Goal: Information Seeking & Learning: Check status

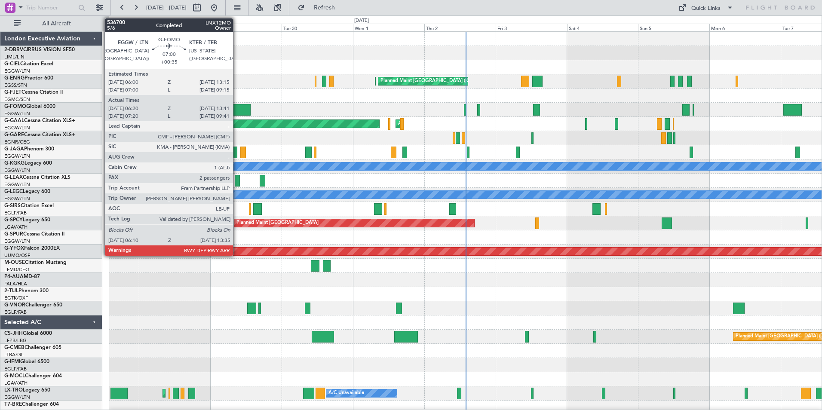
click at [237, 113] on div at bounding box center [239, 110] width 22 height 12
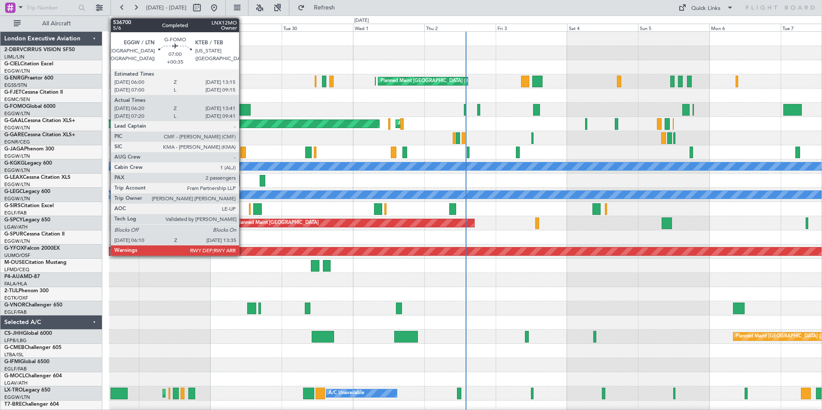
click at [243, 106] on div at bounding box center [239, 110] width 22 height 12
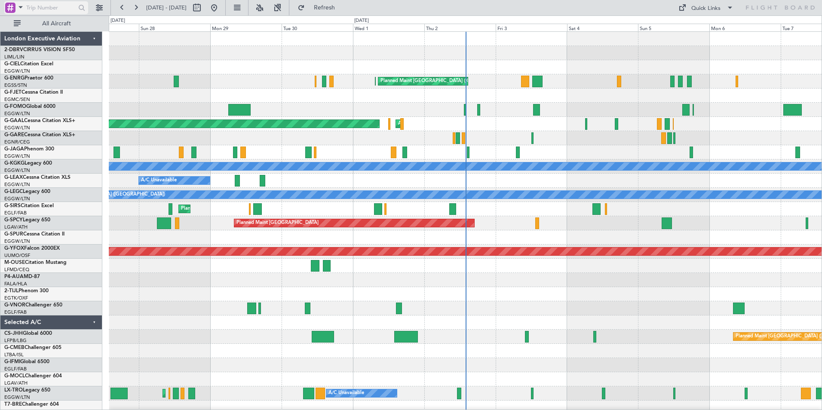
click at [18, 8] on span at bounding box center [20, 7] width 10 height 11
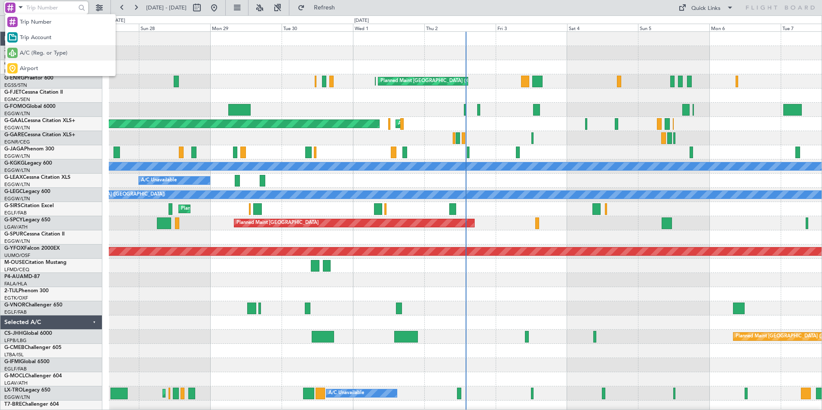
click at [25, 53] on span "A/C (Reg. or Type)" at bounding box center [44, 53] width 48 height 9
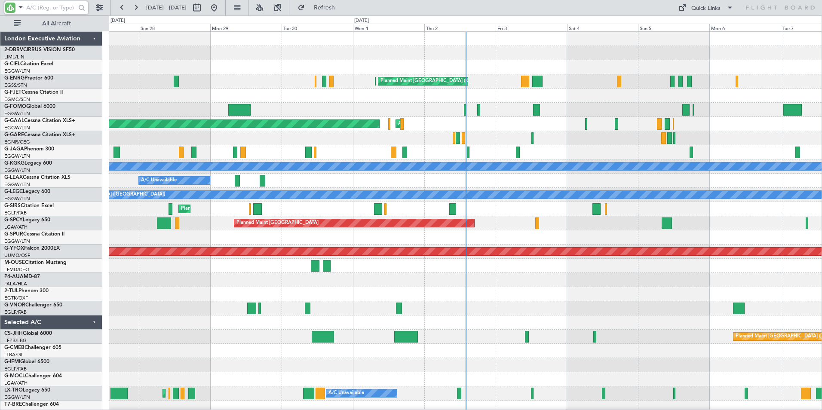
click at [42, 8] on input "text" at bounding box center [50, 7] width 49 height 13
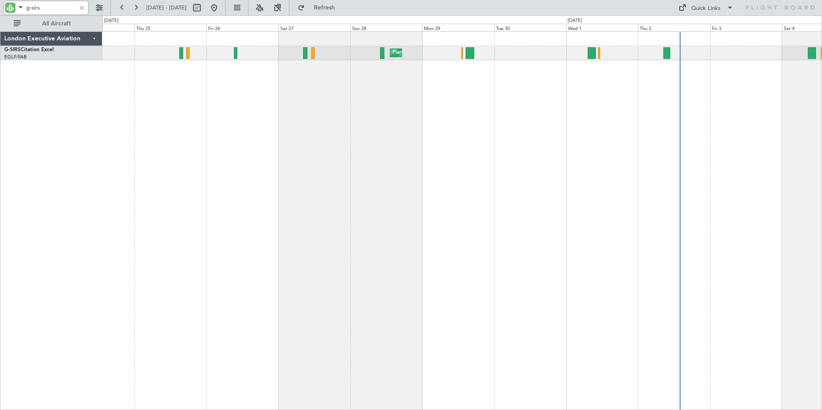
click at [487, 100] on div "Planned Maint [GEOGRAPHIC_DATA] ([GEOGRAPHIC_DATA])" at bounding box center [462, 220] width 720 height 379
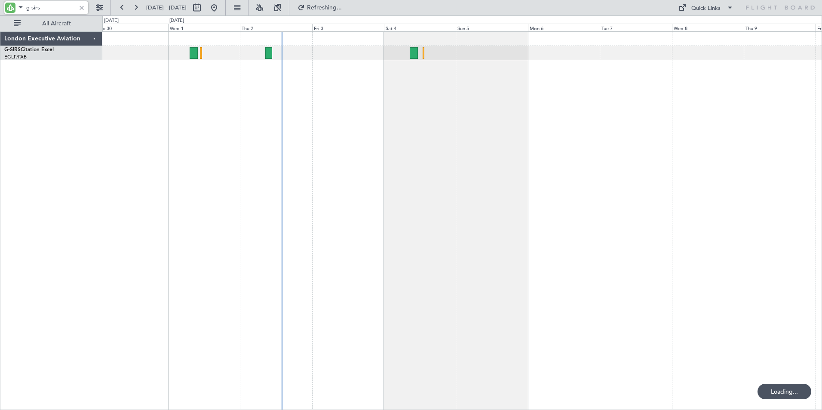
click at [65, 101] on div "Planned Maint [GEOGRAPHIC_DATA] ([GEOGRAPHIC_DATA]) London Executive Aviation G…" at bounding box center [411, 212] width 822 height 395
click at [248, 95] on div "Planned Maint [GEOGRAPHIC_DATA] ([GEOGRAPHIC_DATA]) London Executive Aviation G…" at bounding box center [411, 212] width 822 height 395
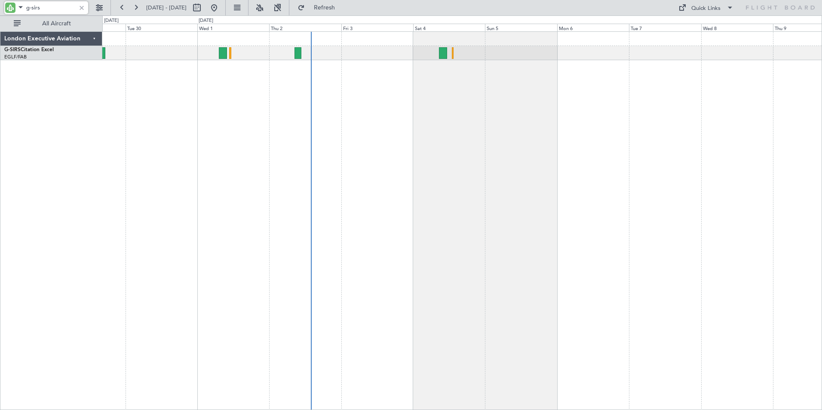
click at [210, 84] on div "Planned Maint [GEOGRAPHIC_DATA] ([GEOGRAPHIC_DATA])" at bounding box center [462, 220] width 720 height 379
drag, startPoint x: 41, startPoint y: 8, endPoint x: -2, endPoint y: -1, distance: 44.0
click at [0, 0] on html "g-sirs [DATE] - [DATE] Refresh Quick Links All Aircraft Planned Maint [GEOGRAPH…" at bounding box center [411, 205] width 822 height 410
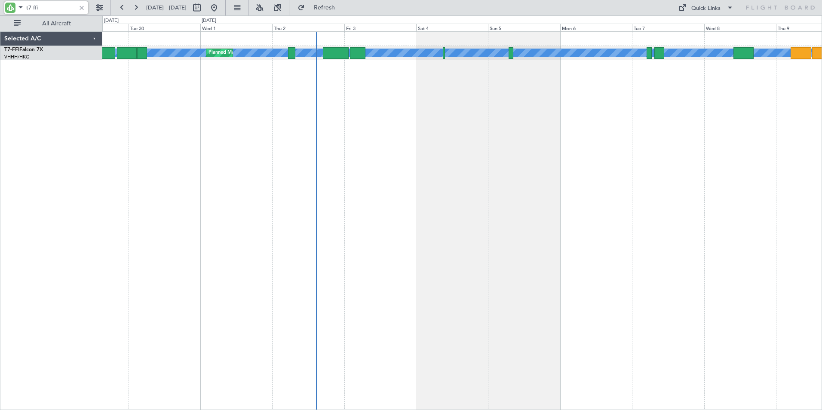
type input "t7-ffi"
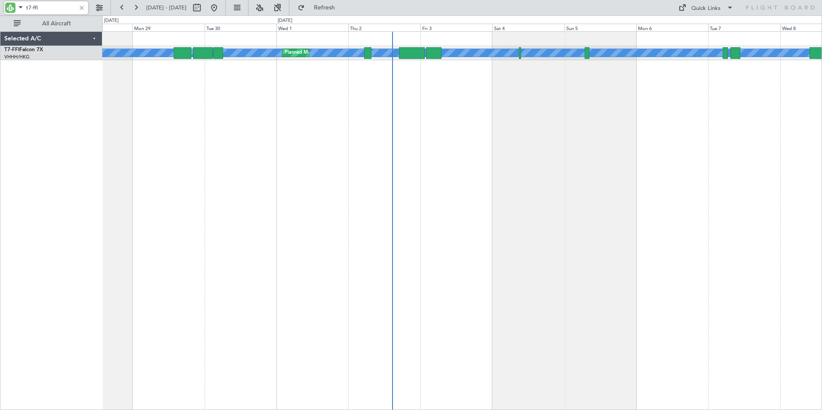
click at [207, 92] on div "[PERSON_NAME] [PERSON_NAME] Planned Maint [GEOGRAPHIC_DATA] ([GEOGRAPHIC_DATA])…" at bounding box center [462, 220] width 720 height 379
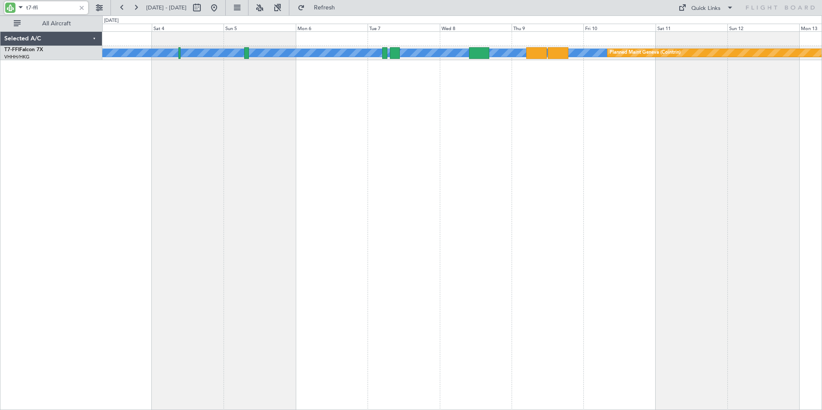
click at [100, 100] on div "[PERSON_NAME] [PERSON_NAME] Planned Maint Geneva ([GEOGRAPHIC_DATA]) Planned Ma…" at bounding box center [411, 212] width 822 height 395
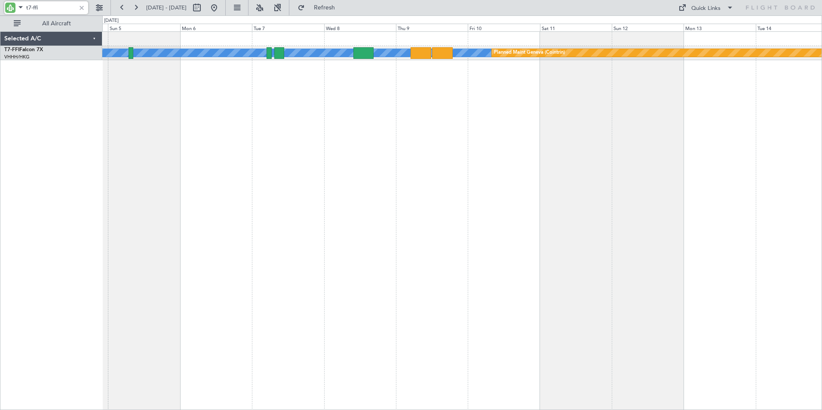
click at [194, 95] on div "[PERSON_NAME] [PERSON_NAME] Planned Maint Geneva ([GEOGRAPHIC_DATA])" at bounding box center [462, 220] width 720 height 379
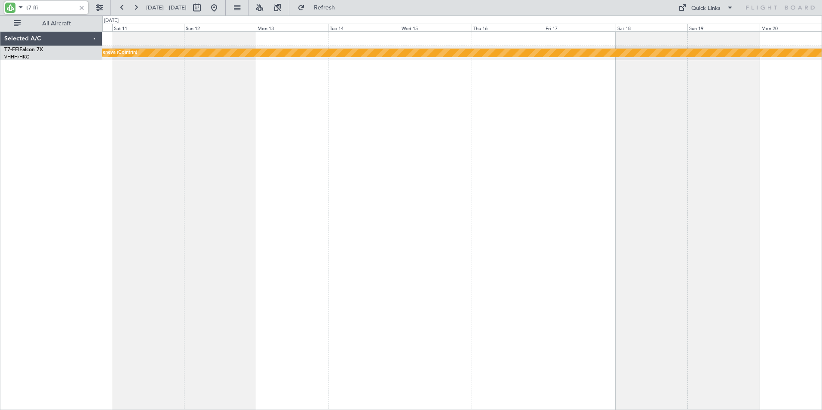
click at [223, 87] on div "[PERSON_NAME] [PERSON_NAME] Planned Maint Geneva ([GEOGRAPHIC_DATA])" at bounding box center [462, 220] width 720 height 379
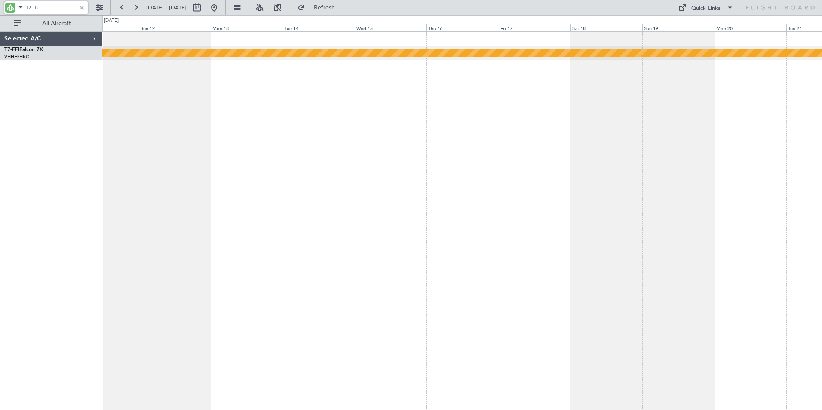
click at [656, 137] on div "[PERSON_NAME] [PERSON_NAME] Planned Maint Geneva ([GEOGRAPHIC_DATA])" at bounding box center [462, 220] width 720 height 379
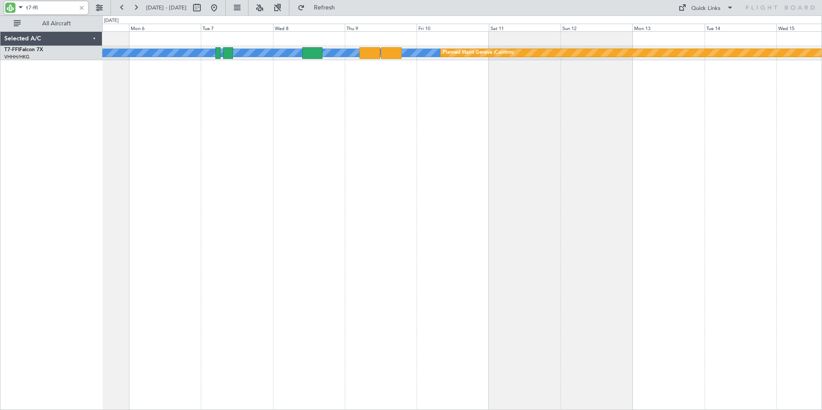
click at [596, 102] on div "[PERSON_NAME] [PERSON_NAME] Planned Maint Geneva ([GEOGRAPHIC_DATA])" at bounding box center [462, 220] width 720 height 379
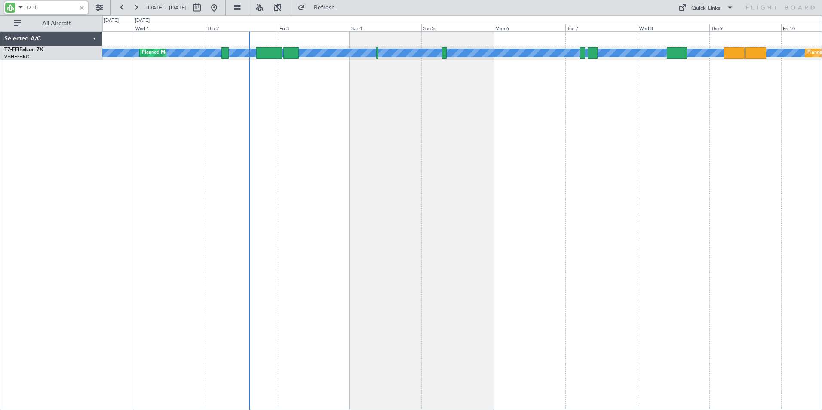
click at [640, 104] on div "[PERSON_NAME] [PERSON_NAME] Planned Maint Geneva ([GEOGRAPHIC_DATA]) Planned Ma…" at bounding box center [462, 220] width 720 height 379
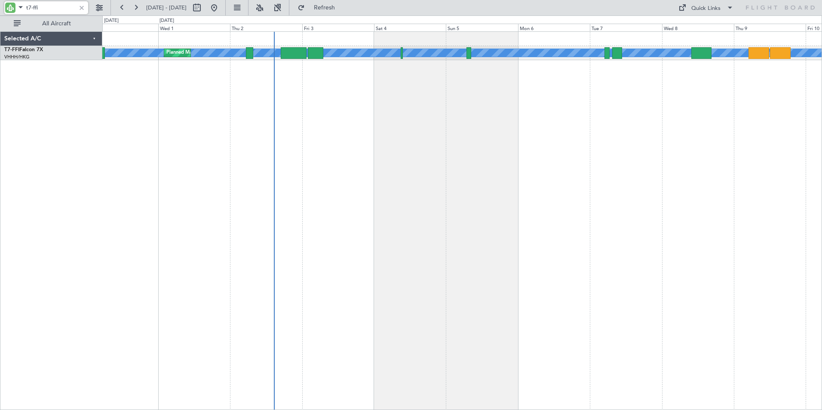
click at [497, 104] on div "[PERSON_NAME] [PERSON_NAME] Planned Maint [GEOGRAPHIC_DATA] ([GEOGRAPHIC_DATA])…" at bounding box center [462, 220] width 720 height 379
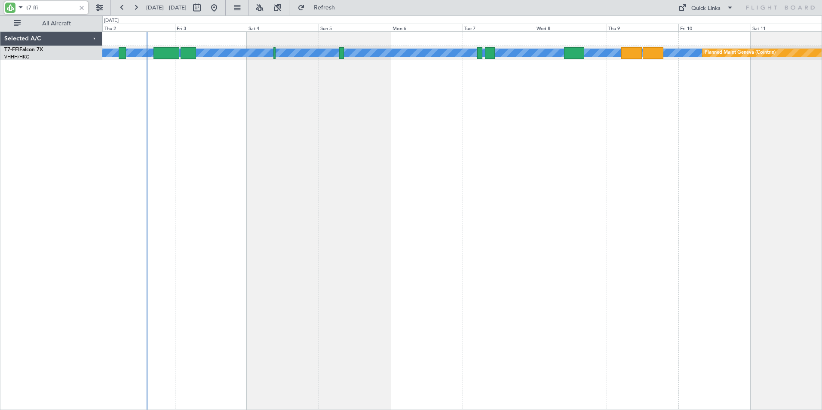
click at [373, 109] on div "[PERSON_NAME] [PERSON_NAME] Planned Maint Geneva ([GEOGRAPHIC_DATA]) Planned Ma…" at bounding box center [462, 220] width 720 height 379
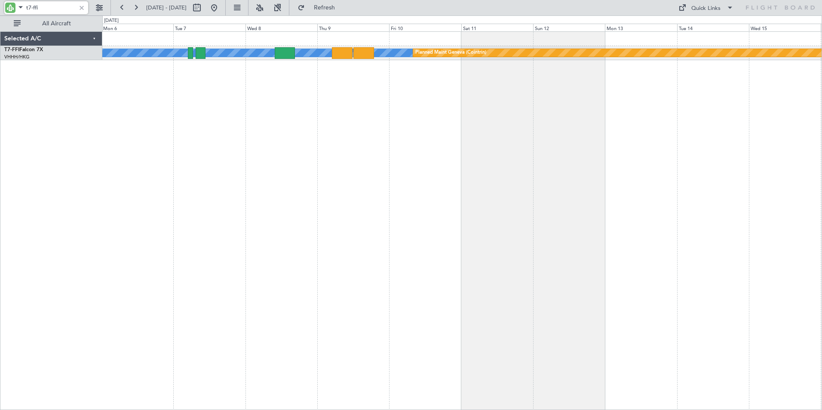
click at [236, 137] on div "[PERSON_NAME] [PERSON_NAME] Planned Maint Geneva ([GEOGRAPHIC_DATA])" at bounding box center [462, 220] width 720 height 379
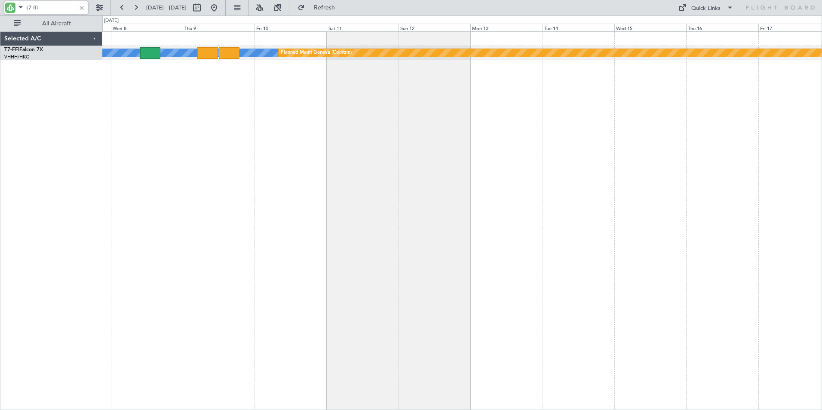
click at [179, 129] on div "[PERSON_NAME] [PERSON_NAME] Planned Maint Geneva ([GEOGRAPHIC_DATA])" at bounding box center [462, 220] width 720 height 379
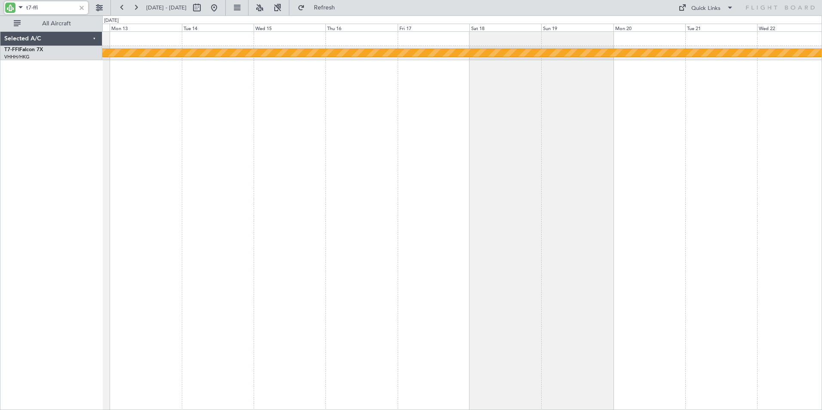
click at [160, 132] on div "[PERSON_NAME] [PERSON_NAME] Planned Maint Geneva ([GEOGRAPHIC_DATA])" at bounding box center [462, 220] width 720 height 379
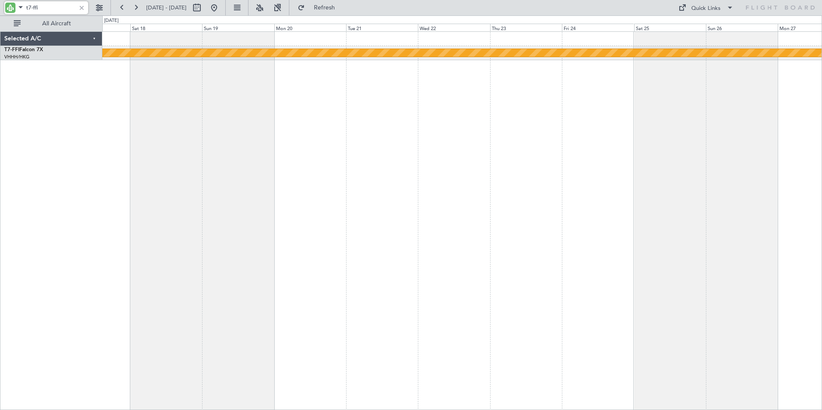
click at [245, 136] on div "[PERSON_NAME] [PERSON_NAME] Planned Maint Geneva ([GEOGRAPHIC_DATA])" at bounding box center [462, 220] width 720 height 379
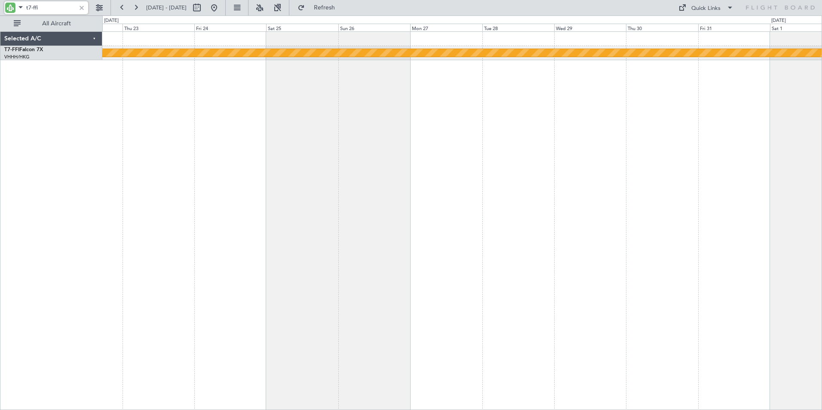
click at [342, 141] on div "[PERSON_NAME] [PERSON_NAME] Planned Maint Geneva ([GEOGRAPHIC_DATA])" at bounding box center [462, 220] width 720 height 379
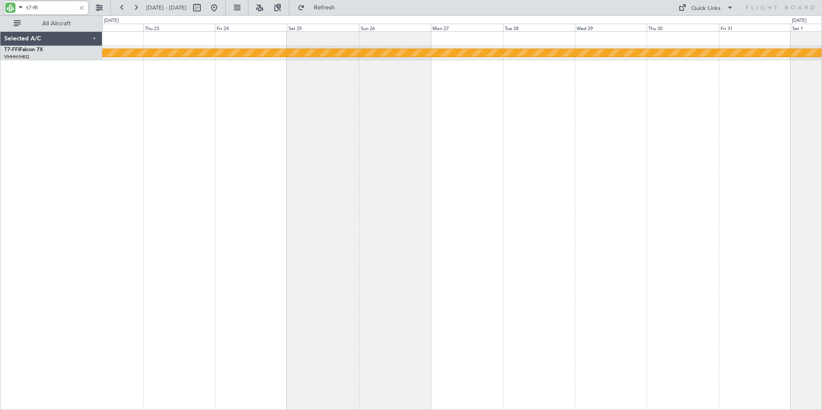
click at [656, 130] on div "[PERSON_NAME] [PERSON_NAME] Planned Maint Geneva ([GEOGRAPHIC_DATA])" at bounding box center [462, 220] width 720 height 379
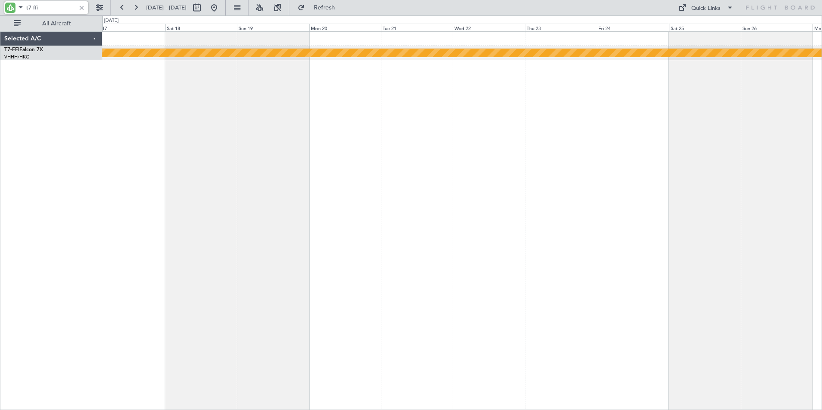
click at [637, 128] on div "[PERSON_NAME] [PERSON_NAME] Planned Maint Geneva ([GEOGRAPHIC_DATA])" at bounding box center [462, 220] width 720 height 379
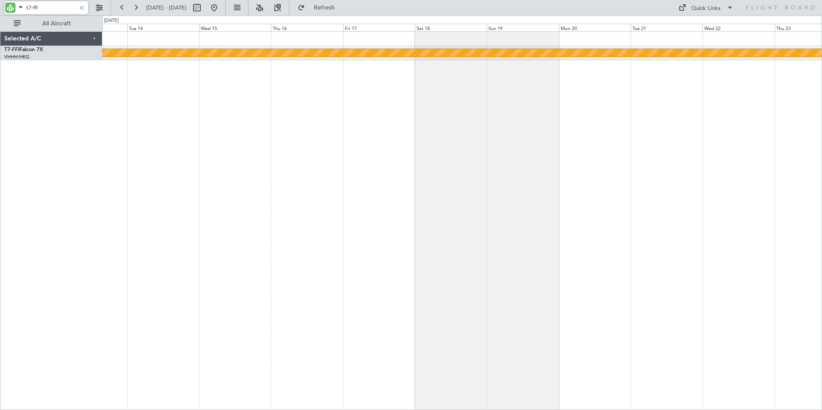
click at [583, 134] on div "[PERSON_NAME] [PERSON_NAME] Planned Maint Geneva ([GEOGRAPHIC_DATA])" at bounding box center [462, 220] width 720 height 379
click at [656, 138] on div "[PERSON_NAME] [PERSON_NAME] Planned Maint Geneva ([GEOGRAPHIC_DATA])" at bounding box center [462, 220] width 720 height 379
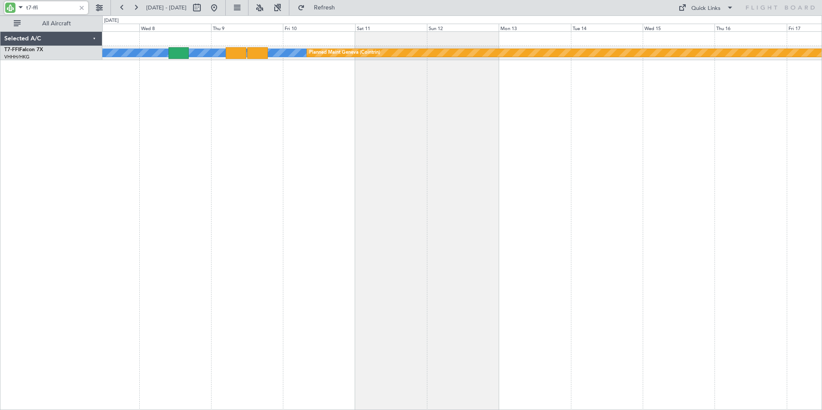
click at [442, 152] on div "[PERSON_NAME] [PERSON_NAME] Planned Maint Geneva ([GEOGRAPHIC_DATA])" at bounding box center [462, 220] width 720 height 379
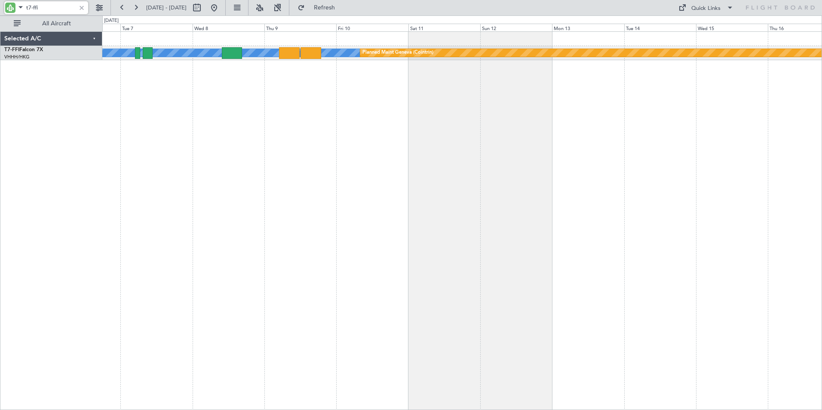
click at [311, 129] on div "[PERSON_NAME] [PERSON_NAME] Planned Maint Geneva ([GEOGRAPHIC_DATA])" at bounding box center [462, 220] width 720 height 379
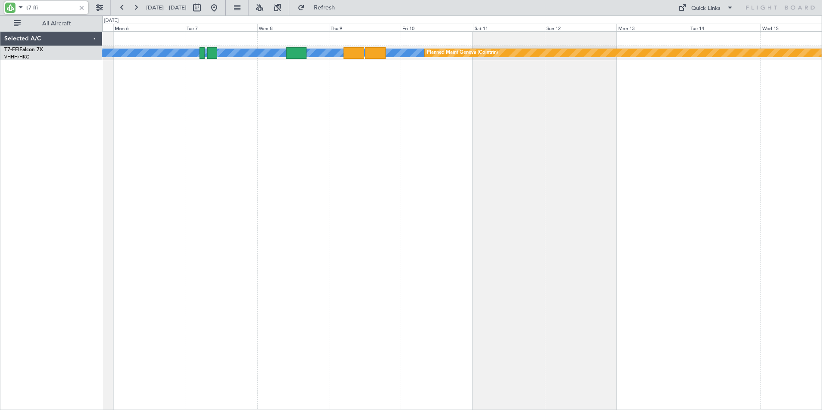
click at [319, 123] on div "[PERSON_NAME] [PERSON_NAME] Planned Maint Geneva ([GEOGRAPHIC_DATA])" at bounding box center [462, 220] width 720 height 379
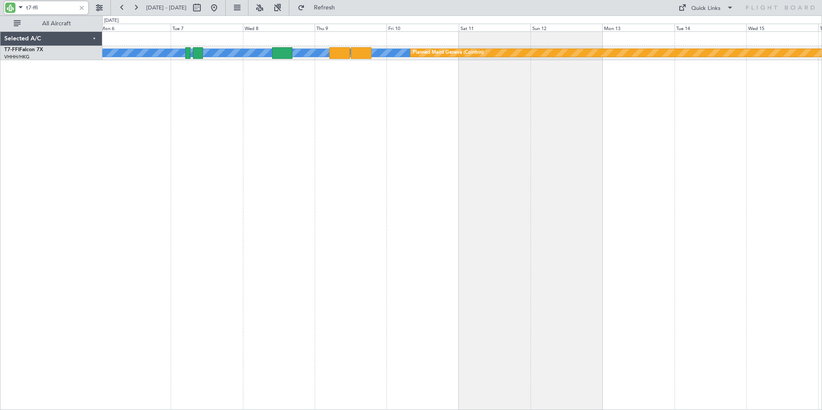
click at [367, 117] on div "[PERSON_NAME] [PERSON_NAME] Planned Maint Geneva ([GEOGRAPHIC_DATA])" at bounding box center [462, 220] width 720 height 379
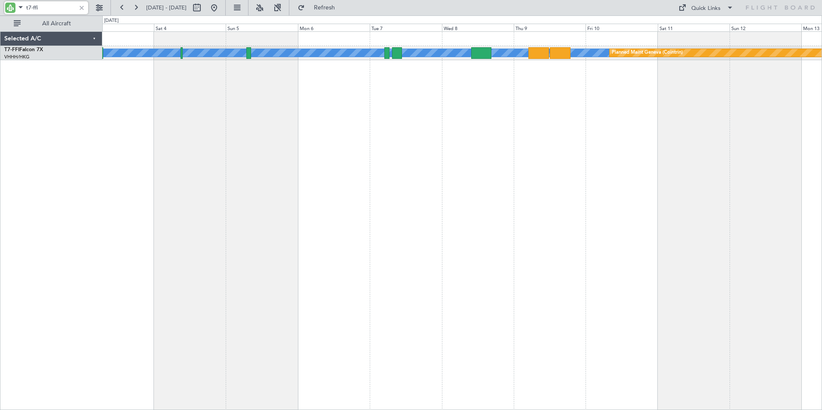
click at [422, 115] on div "[PERSON_NAME] [PERSON_NAME] Planned Maint Geneva ([GEOGRAPHIC_DATA]) Planned Ma…" at bounding box center [462, 220] width 720 height 379
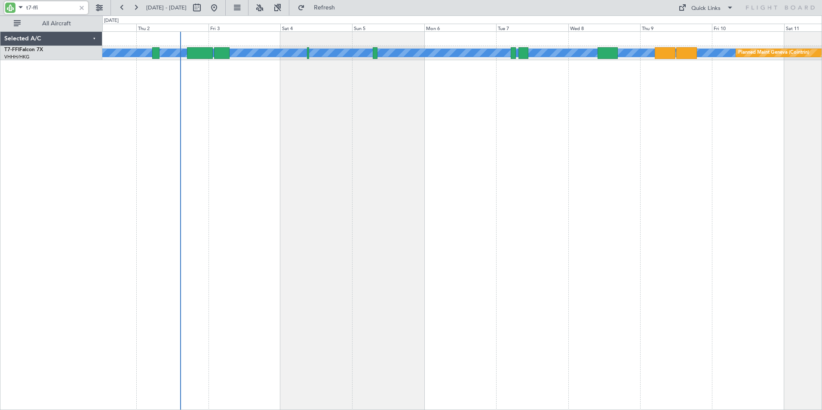
click at [522, 113] on div "[PERSON_NAME] [PERSON_NAME] Planned Maint Geneva ([GEOGRAPHIC_DATA]) Planned Ma…" at bounding box center [462, 220] width 720 height 379
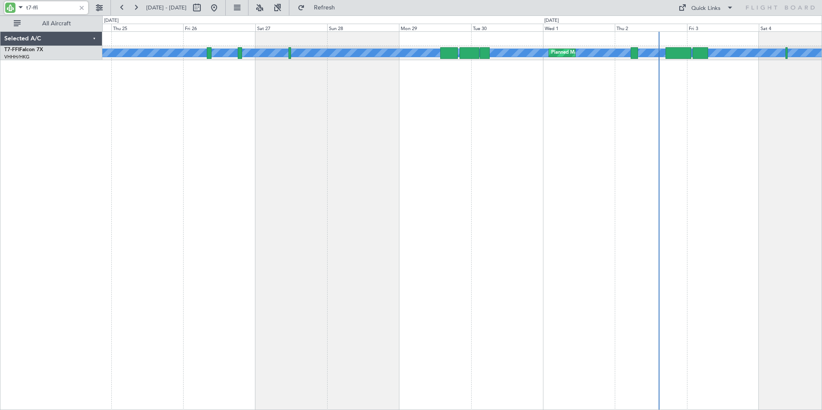
click at [444, 114] on div "[PERSON_NAME] [PERSON_NAME] Planned Maint [GEOGRAPHIC_DATA] ([GEOGRAPHIC_DATA])…" at bounding box center [462, 220] width 720 height 379
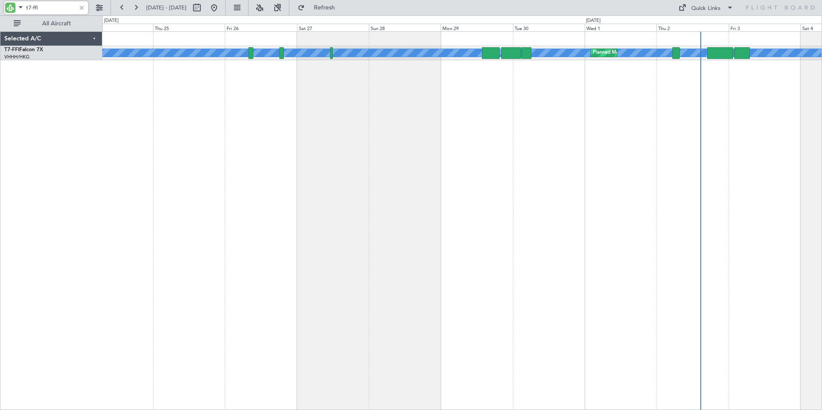
click at [430, 132] on div "[PERSON_NAME] [PERSON_NAME] Planned Maint [GEOGRAPHIC_DATA] ([GEOGRAPHIC_DATA])…" at bounding box center [462, 220] width 720 height 379
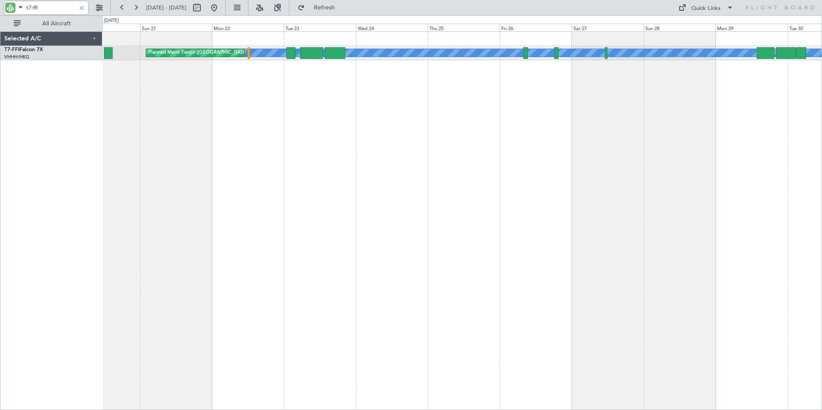
click at [441, 143] on div "[PERSON_NAME] [PERSON_NAME] Planned Maint Tianjin ([GEOGRAPHIC_DATA]) Planned M…" at bounding box center [462, 220] width 720 height 379
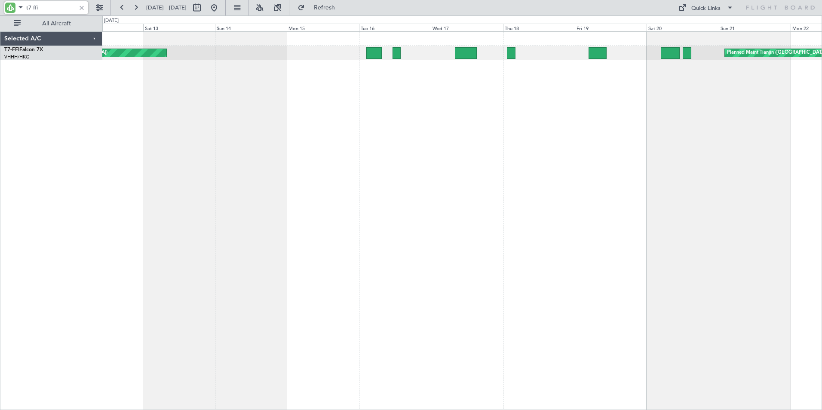
click at [505, 145] on div "[PERSON_NAME] [PERSON_NAME] Planned Maint Tianjin ([GEOGRAPHIC_DATA]) Planned M…" at bounding box center [462, 220] width 720 height 379
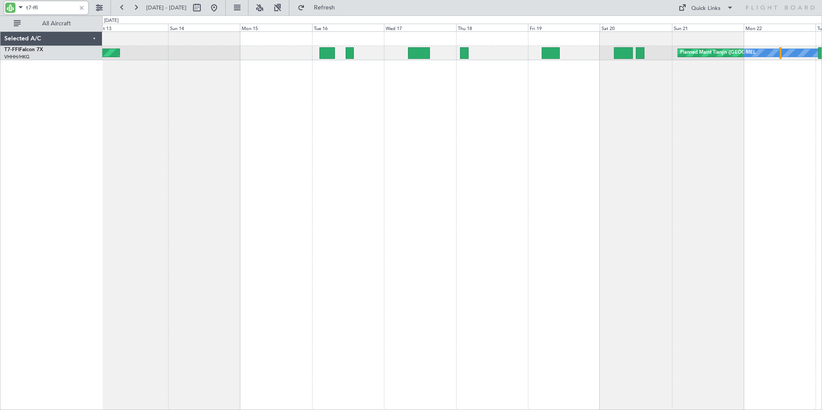
click at [189, 143] on div "Planned Maint Tianjin ([GEOGRAPHIC_DATA]) Planned Maint Tianjin ([GEOGRAPHIC_DA…" at bounding box center [462, 220] width 720 height 379
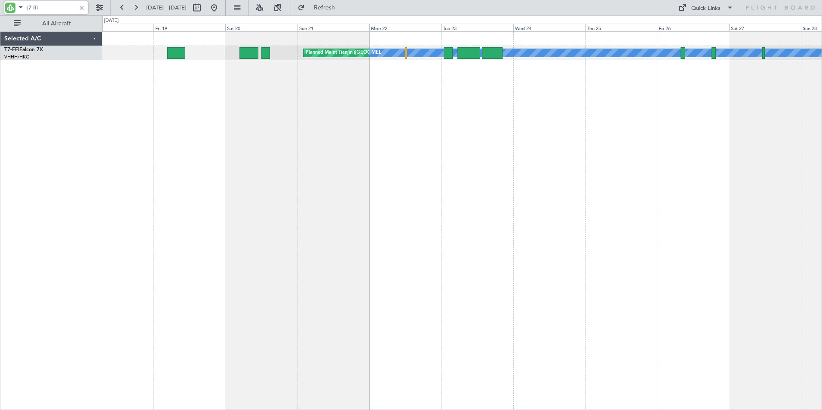
click at [89, 135] on div "Planned Maint Tianjin ([GEOGRAPHIC_DATA]) [PERSON_NAME] [PERSON_NAME] Selected …" at bounding box center [411, 212] width 822 height 395
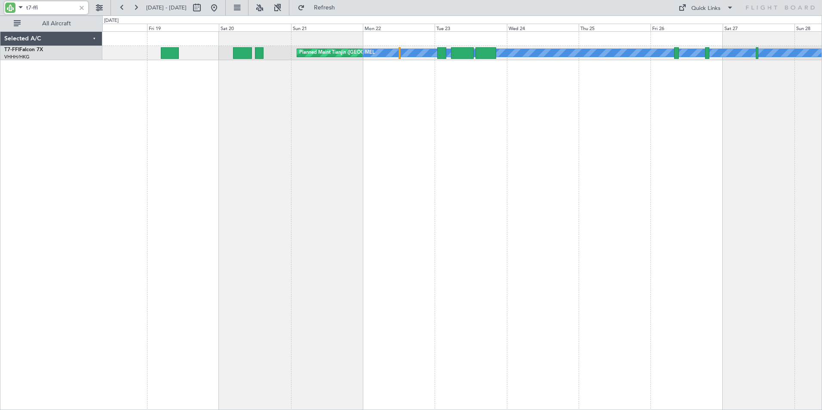
click at [37, 120] on div "Planned Maint Tianjin ([GEOGRAPHIC_DATA]) [PERSON_NAME] [PERSON_NAME] Selected …" at bounding box center [411, 212] width 822 height 395
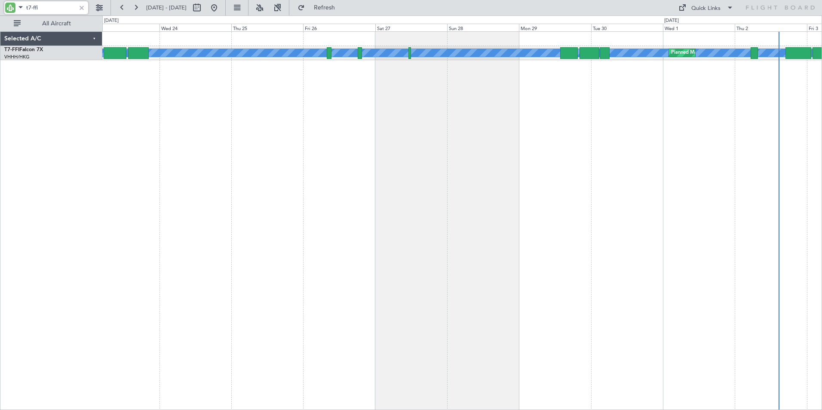
click at [117, 128] on div "[PERSON_NAME] [PERSON_NAME] Planned Maint [GEOGRAPHIC_DATA] ([GEOGRAPHIC_DATA])…" at bounding box center [462, 220] width 720 height 379
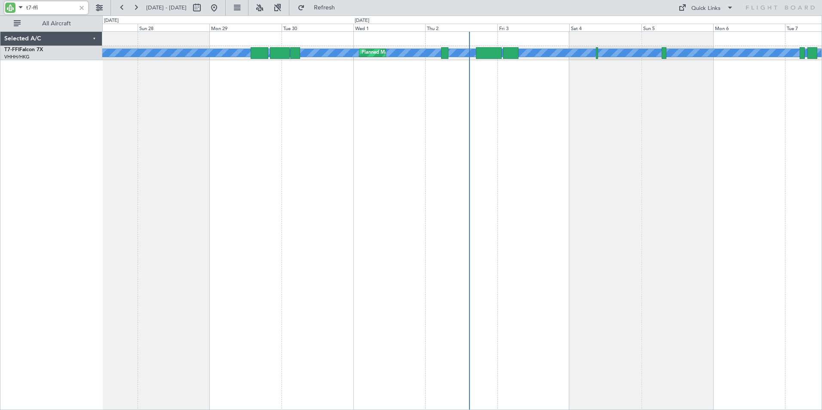
click at [191, 129] on div "[PERSON_NAME] [PERSON_NAME] Planned Maint [GEOGRAPHIC_DATA] ([GEOGRAPHIC_DATA])" at bounding box center [462, 220] width 720 height 379
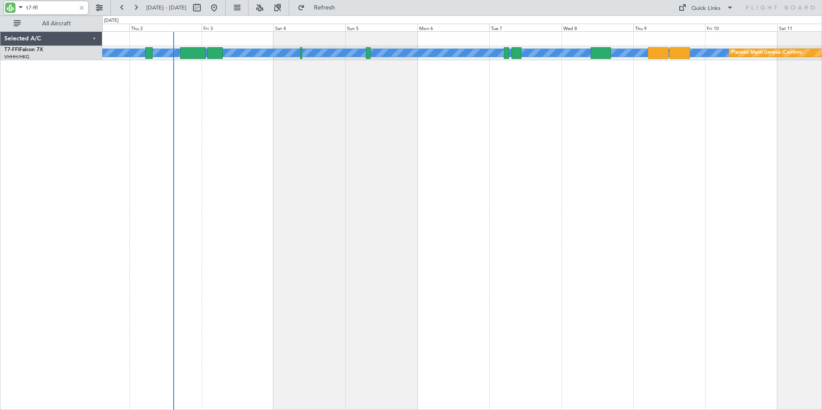
click at [333, 137] on div "[PERSON_NAME] [PERSON_NAME] Planned Maint Geneva ([GEOGRAPHIC_DATA]) Planned Ma…" at bounding box center [462, 220] width 720 height 379
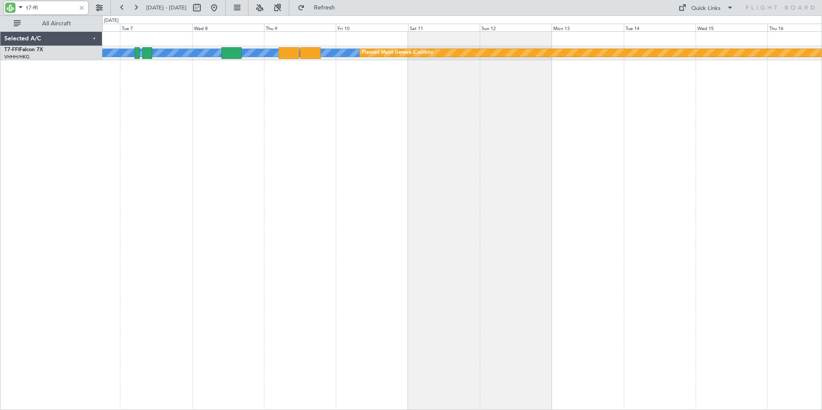
click at [558, 138] on div "[PERSON_NAME] [PERSON_NAME] Planned Maint Geneva ([GEOGRAPHIC_DATA])" at bounding box center [462, 220] width 720 height 379
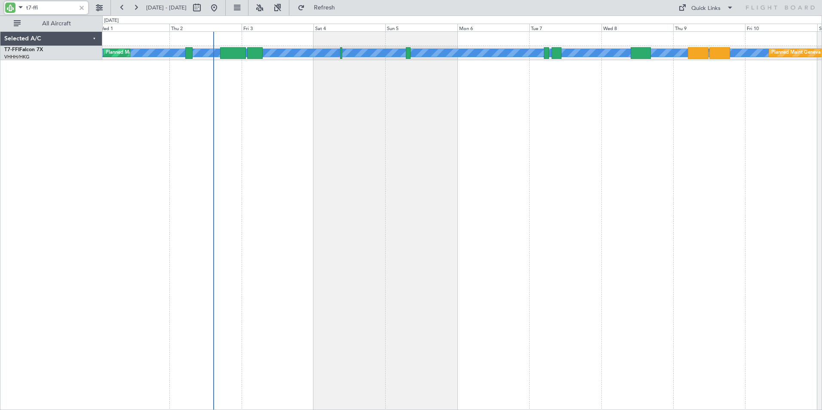
click at [543, 142] on div "[PERSON_NAME] [PERSON_NAME] Planned Maint Geneva ([GEOGRAPHIC_DATA]) Planned Ma…" at bounding box center [462, 220] width 720 height 379
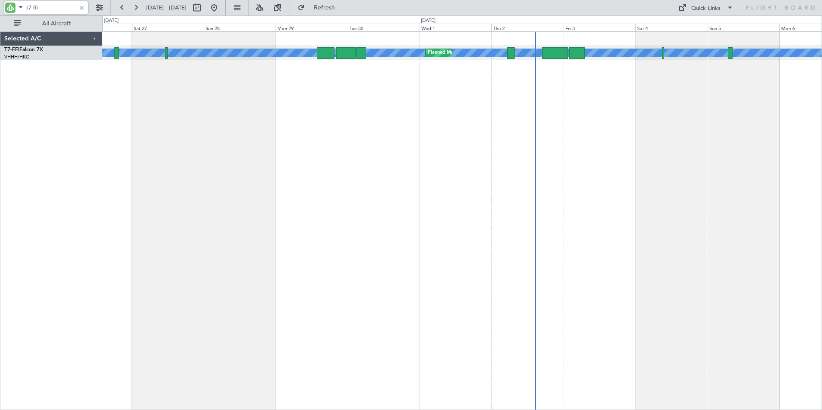
click at [516, 140] on div "[PERSON_NAME] [PERSON_NAME] Planned Maint [GEOGRAPHIC_DATA] ([GEOGRAPHIC_DATA])" at bounding box center [462, 220] width 720 height 379
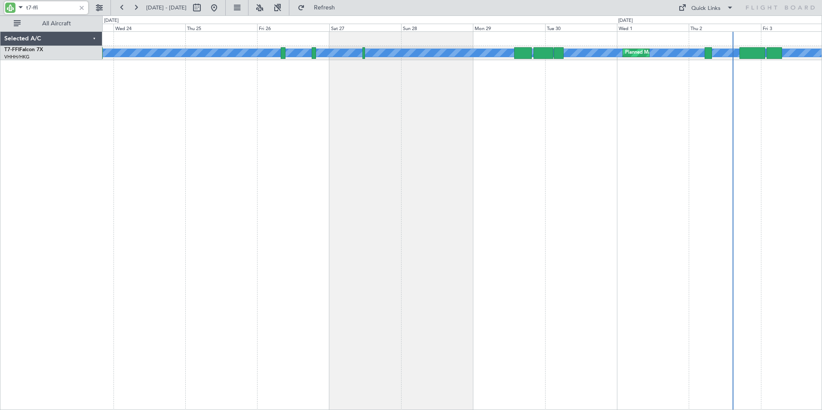
click at [417, 147] on div "[PERSON_NAME] [PERSON_NAME] Planned Maint [GEOGRAPHIC_DATA] ([GEOGRAPHIC_DATA])…" at bounding box center [462, 220] width 720 height 379
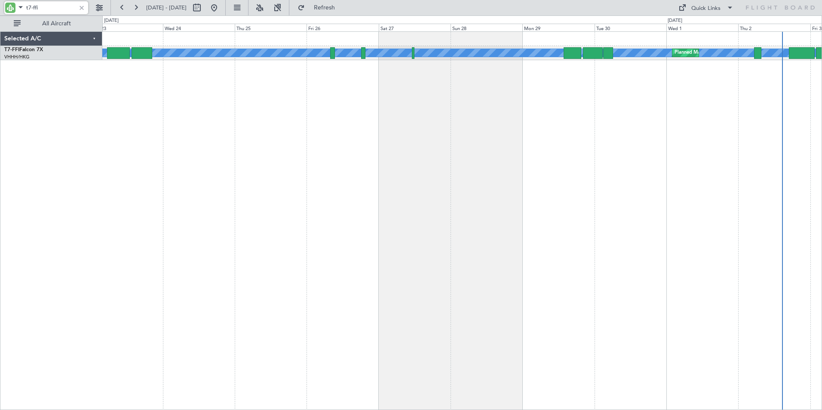
click at [353, 147] on div "[PERSON_NAME] [PERSON_NAME] Planned Maint [GEOGRAPHIC_DATA] ([GEOGRAPHIC_DATA])…" at bounding box center [462, 220] width 720 height 379
